Goal: Transaction & Acquisition: Purchase product/service

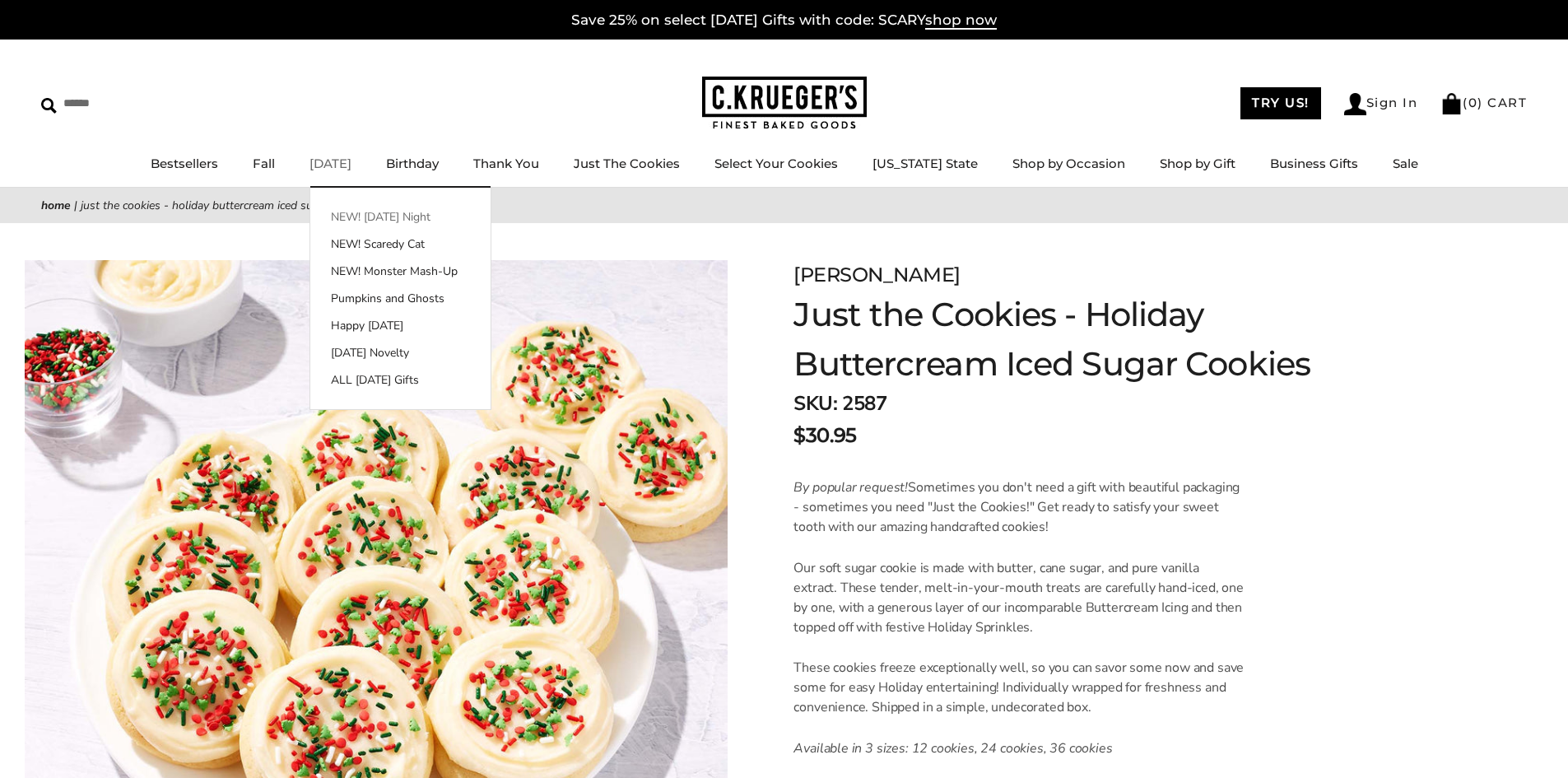
click at [373, 224] on link "NEW! [DATE] Night" at bounding box center [400, 216] width 180 height 18
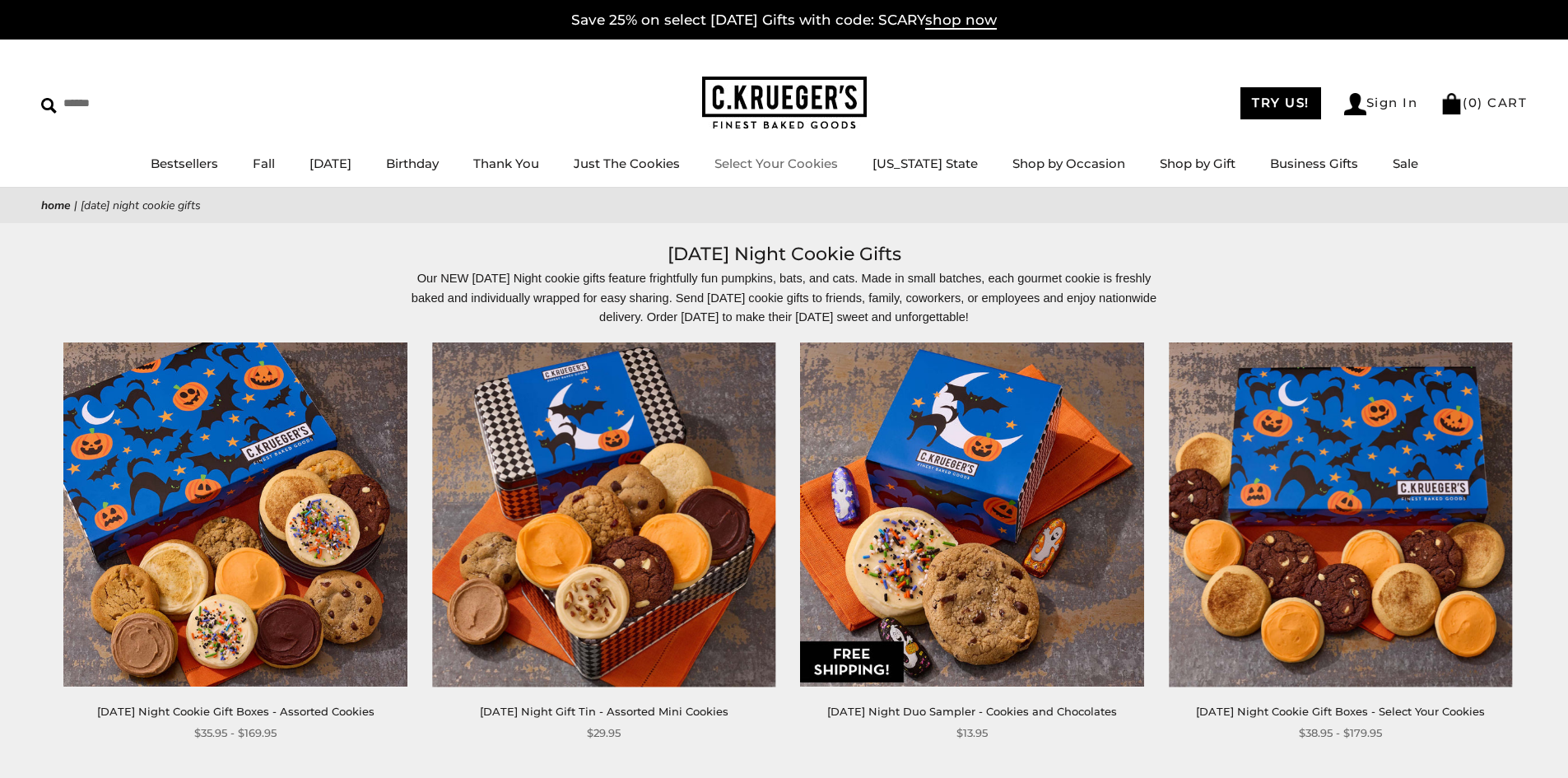
click at [812, 165] on link "Select Your Cookies" at bounding box center [776, 163] width 124 height 16
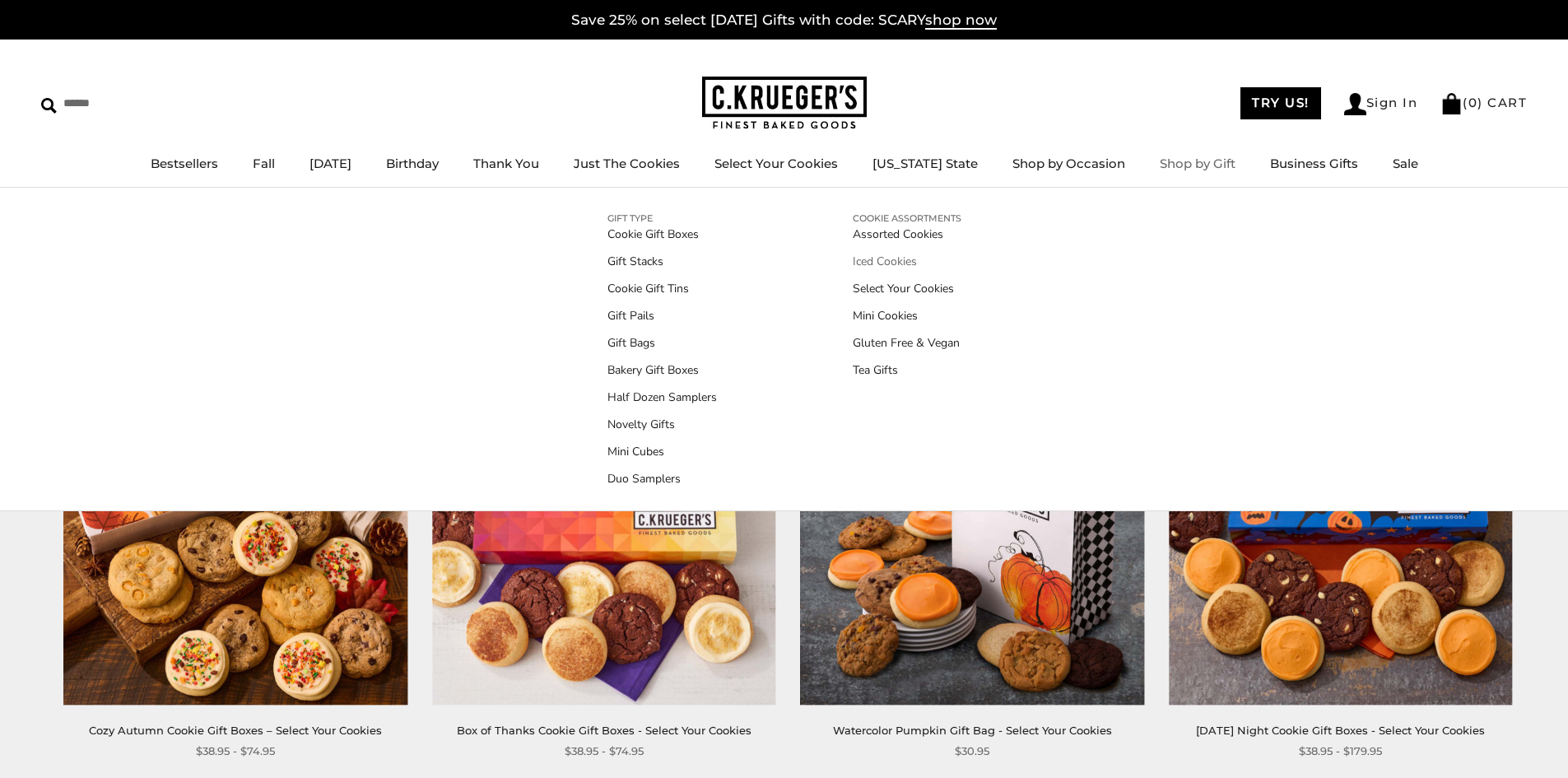
click at [876, 261] on link "Iced Cookies" at bounding box center [907, 261] width 109 height 18
